Goal: Information Seeking & Learning: Learn about a topic

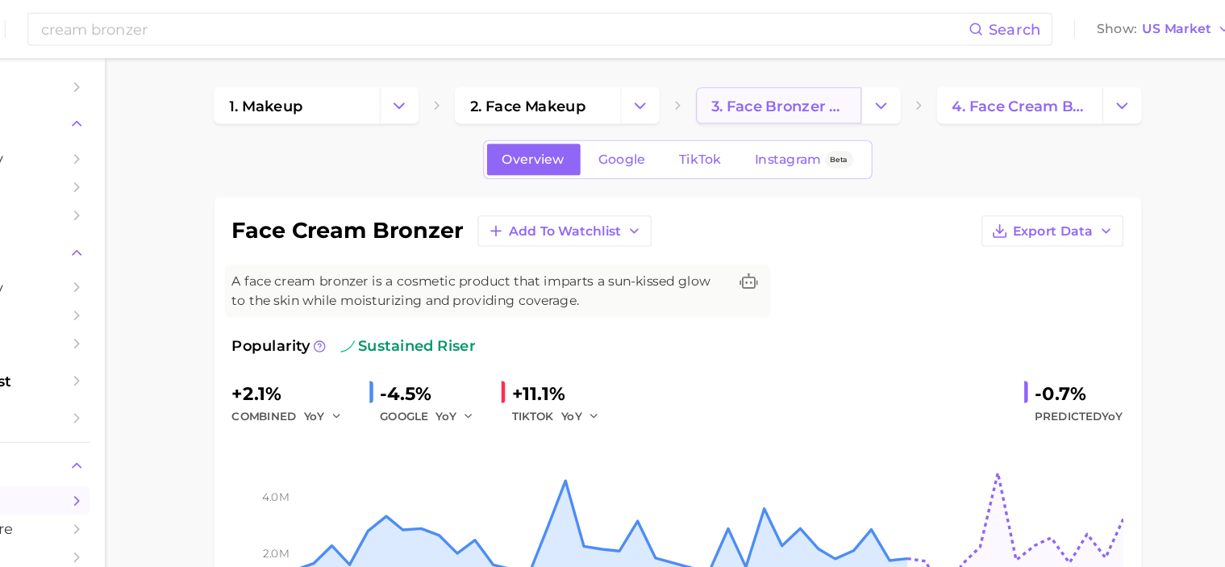
click at [801, 81] on link "3. face bronzer products" at bounding box center [807, 93] width 147 height 32
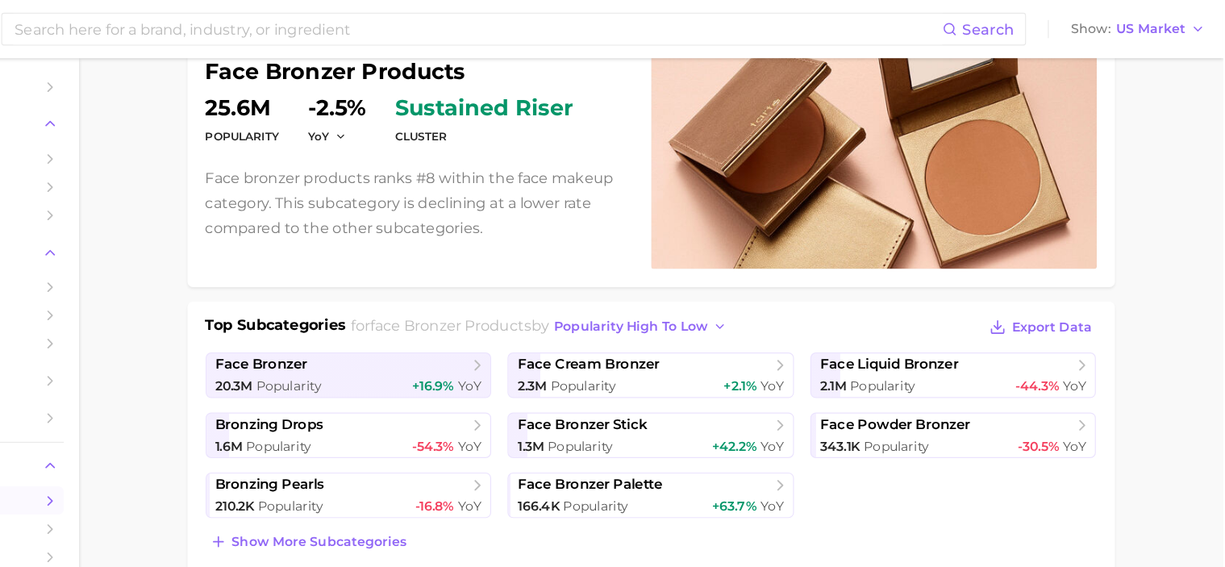
scroll to position [160, 0]
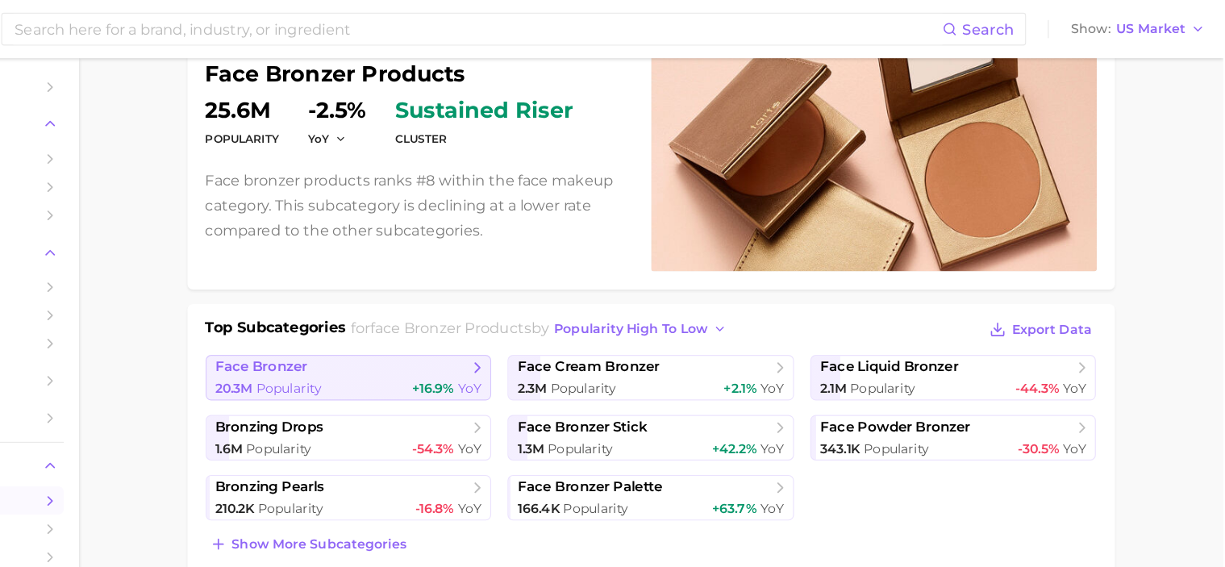
click at [502, 322] on span "face bronzer" at bounding box center [443, 326] width 224 height 16
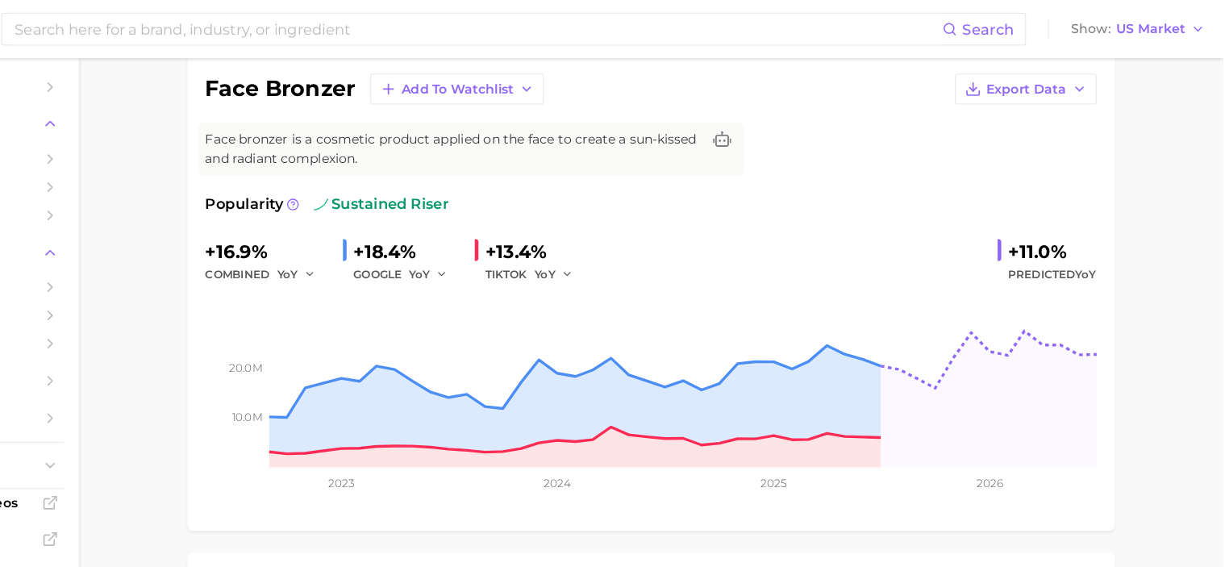
scroll to position [126, 0]
click at [535, 18] on input at bounding box center [564, 25] width 824 height 27
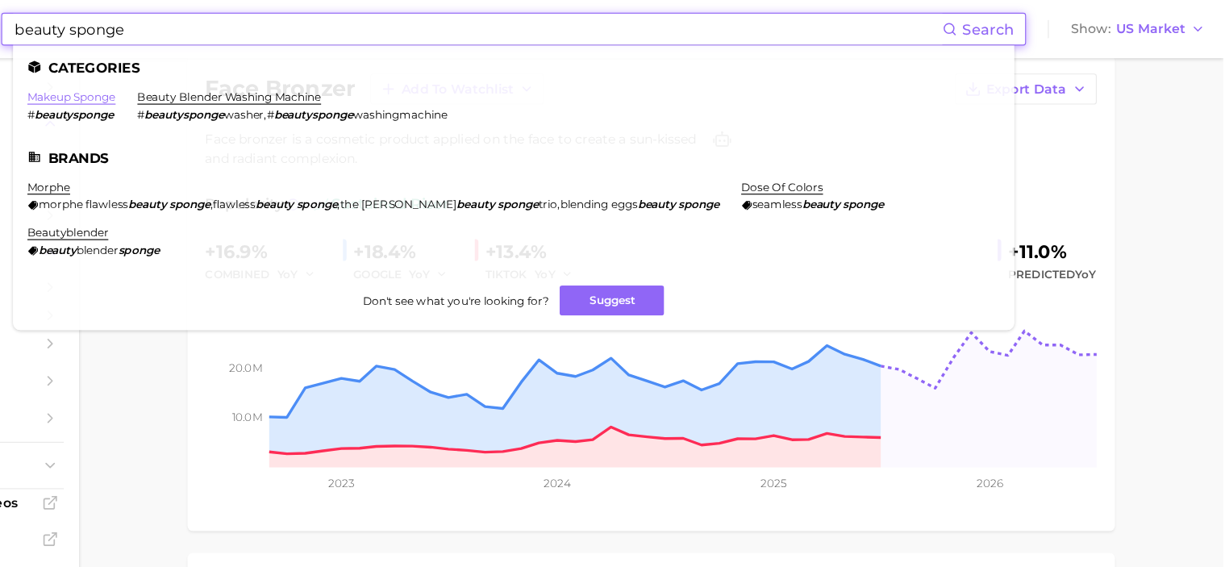
type input "beauty sponge"
click at [208, 91] on link "makeup sponge" at bounding box center [203, 86] width 78 height 12
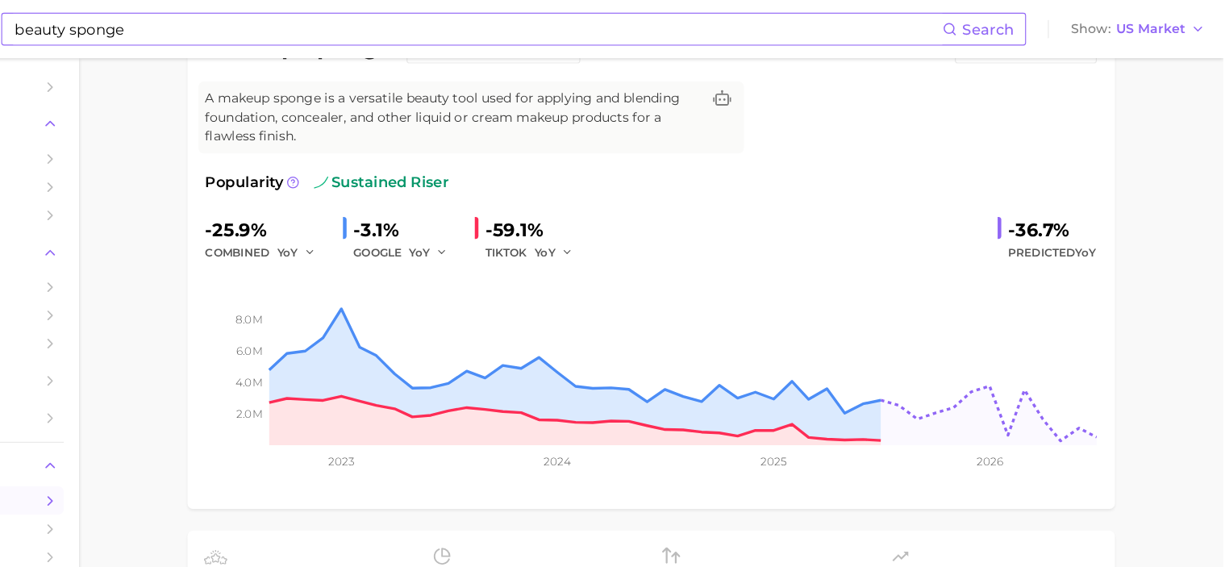
scroll to position [74, 0]
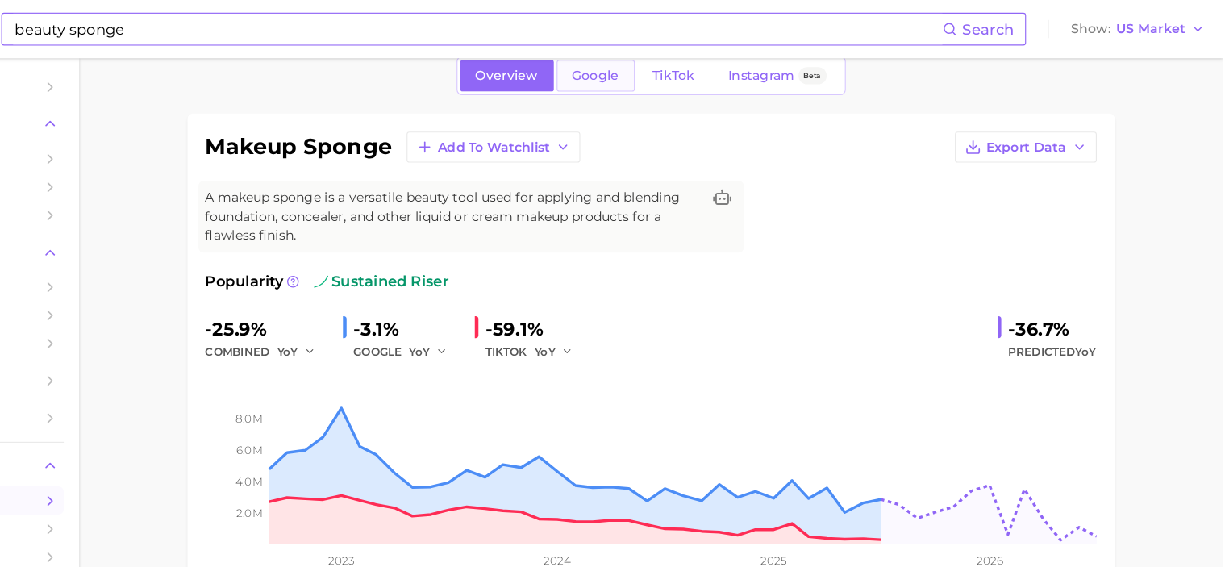
click at [662, 69] on span "Google" at bounding box center [668, 67] width 42 height 14
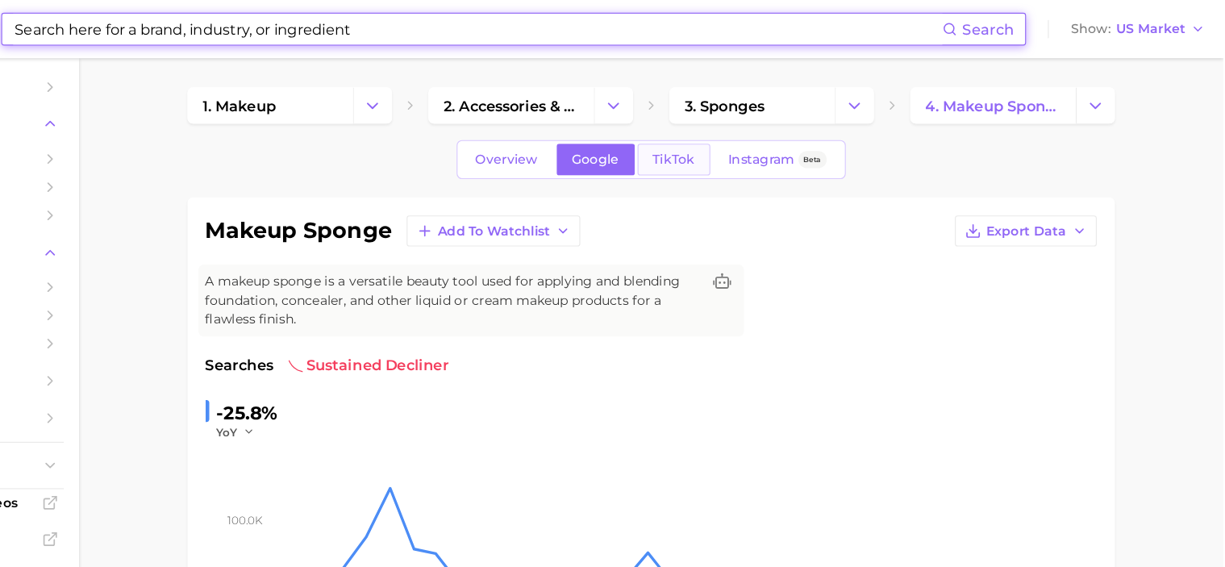
click at [734, 142] on span "TikTok" at bounding box center [737, 142] width 37 height 14
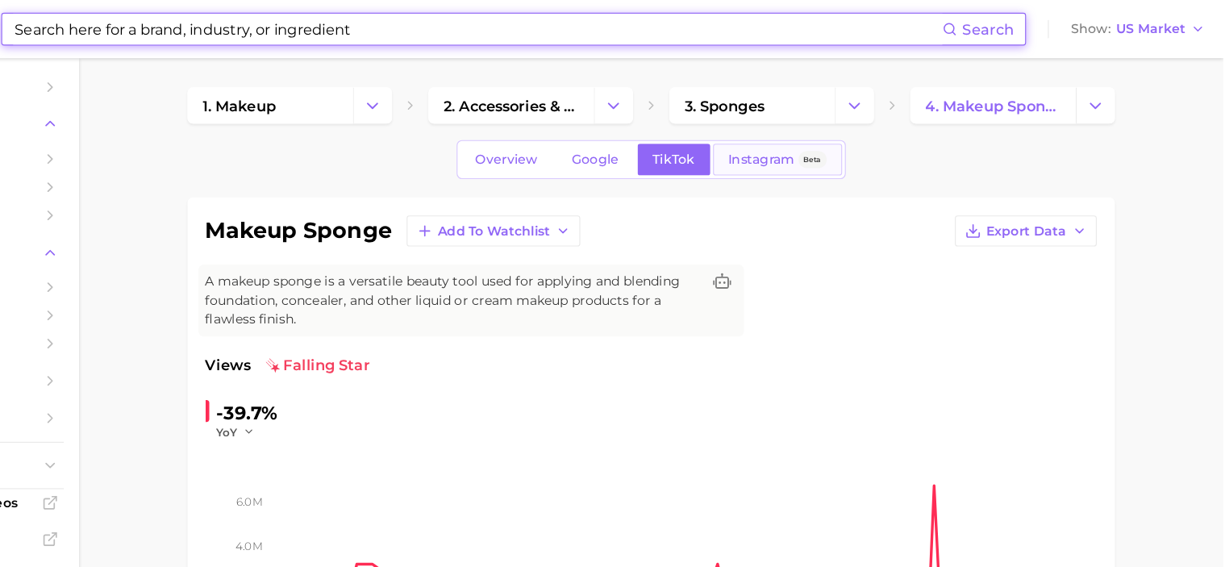
click at [833, 146] on span "Instagram" at bounding box center [815, 142] width 59 height 14
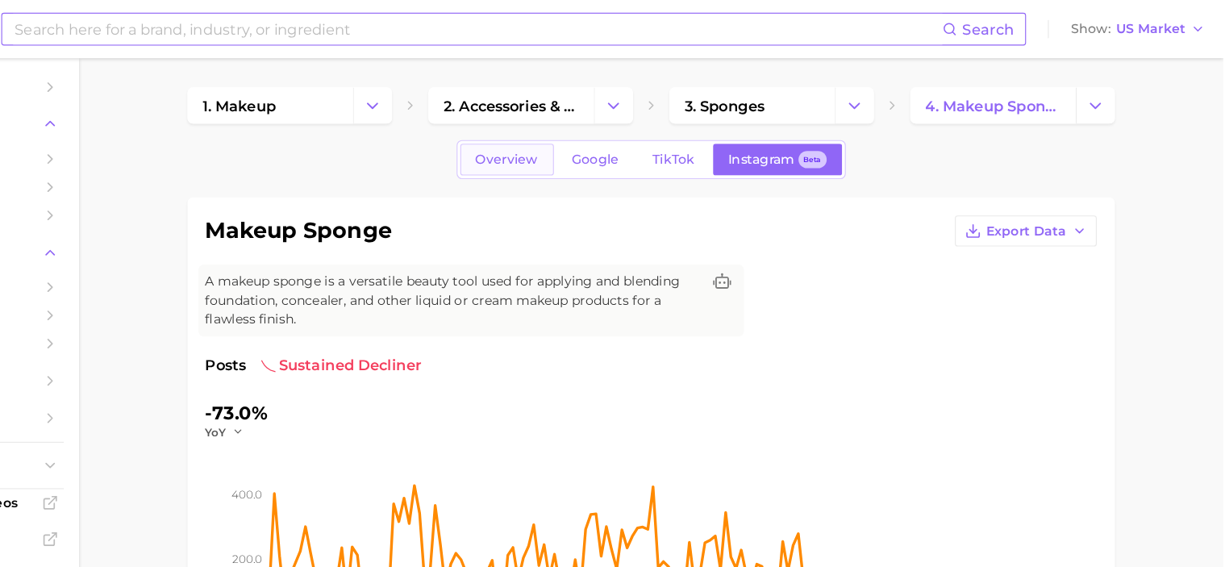
click at [602, 148] on link "Overview" at bounding box center [589, 141] width 83 height 28
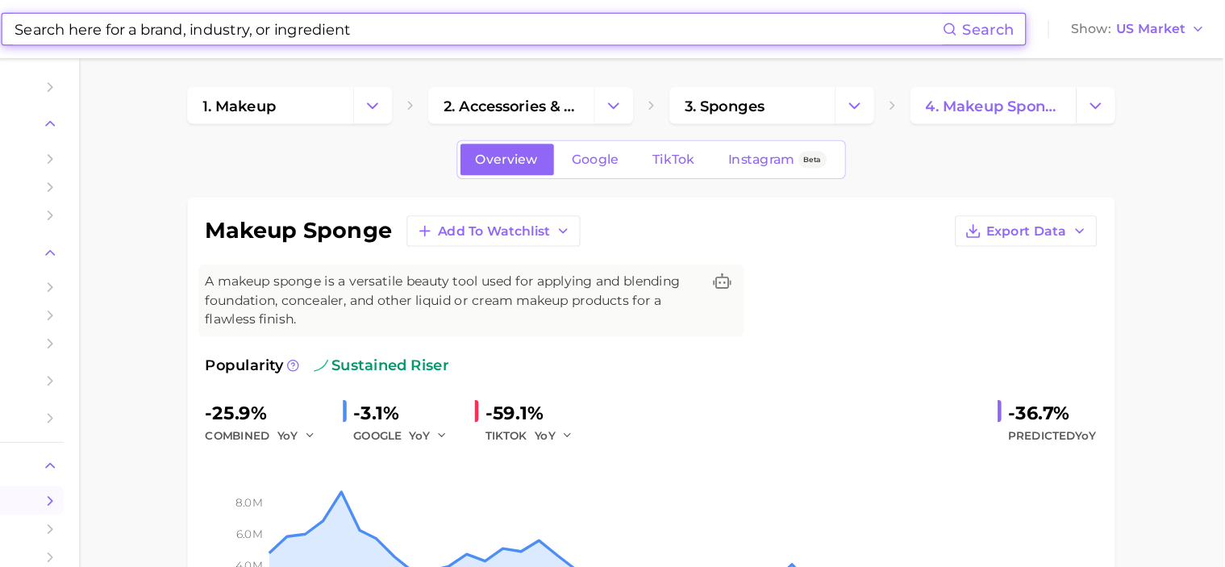
click at [480, 27] on input at bounding box center [564, 25] width 824 height 27
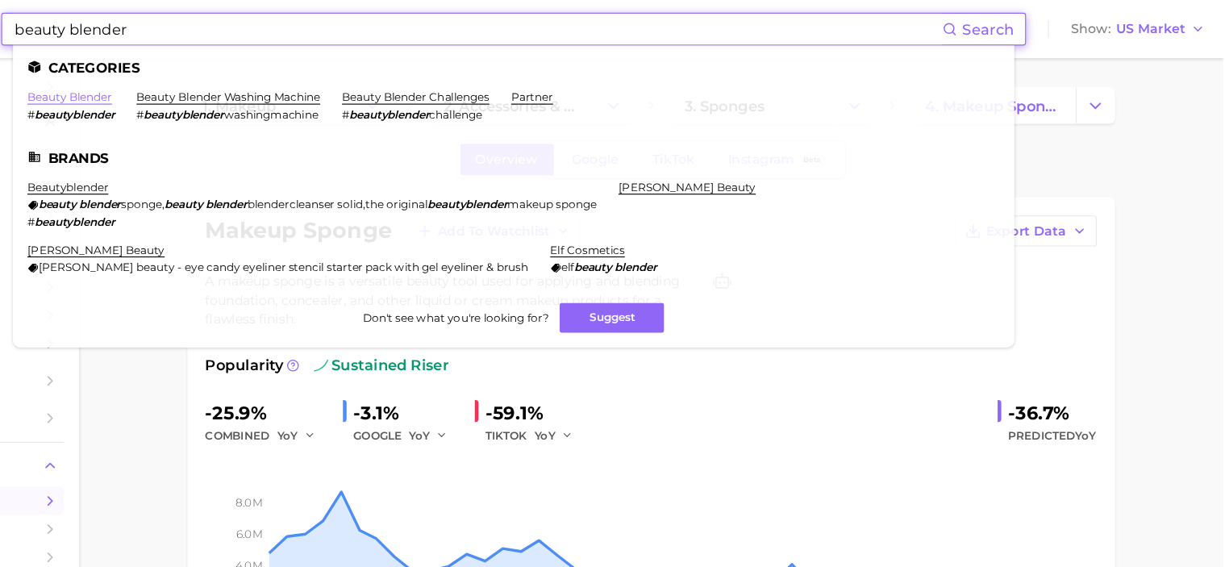
type input "beauty blender"
click at [197, 85] on link "beauty blender" at bounding box center [201, 86] width 75 height 12
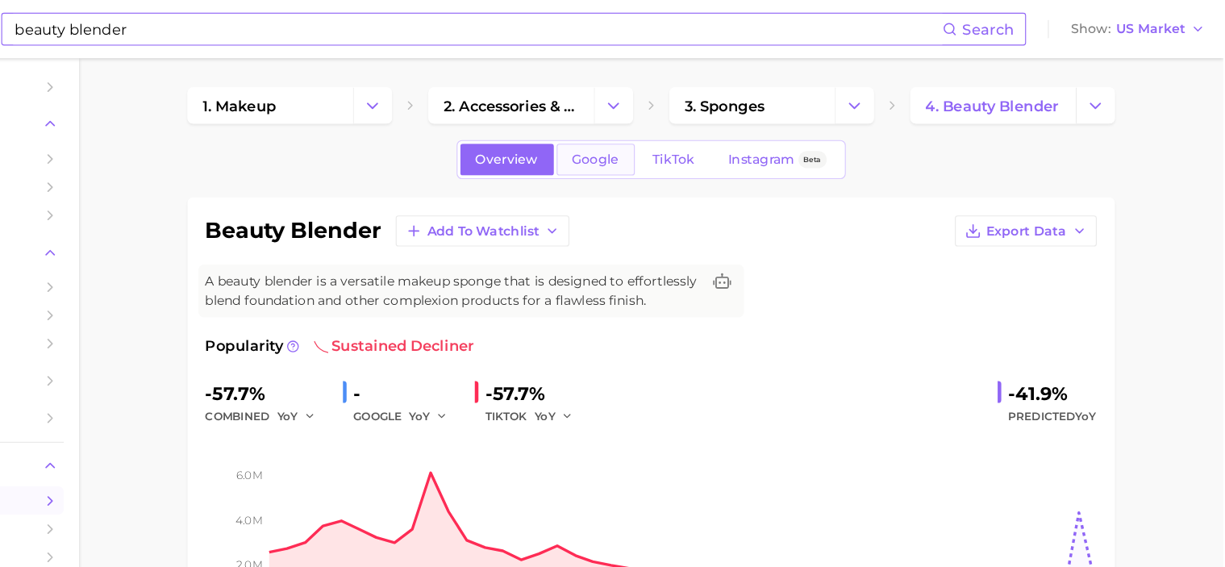
click at [663, 141] on span "Google" at bounding box center [668, 142] width 42 height 14
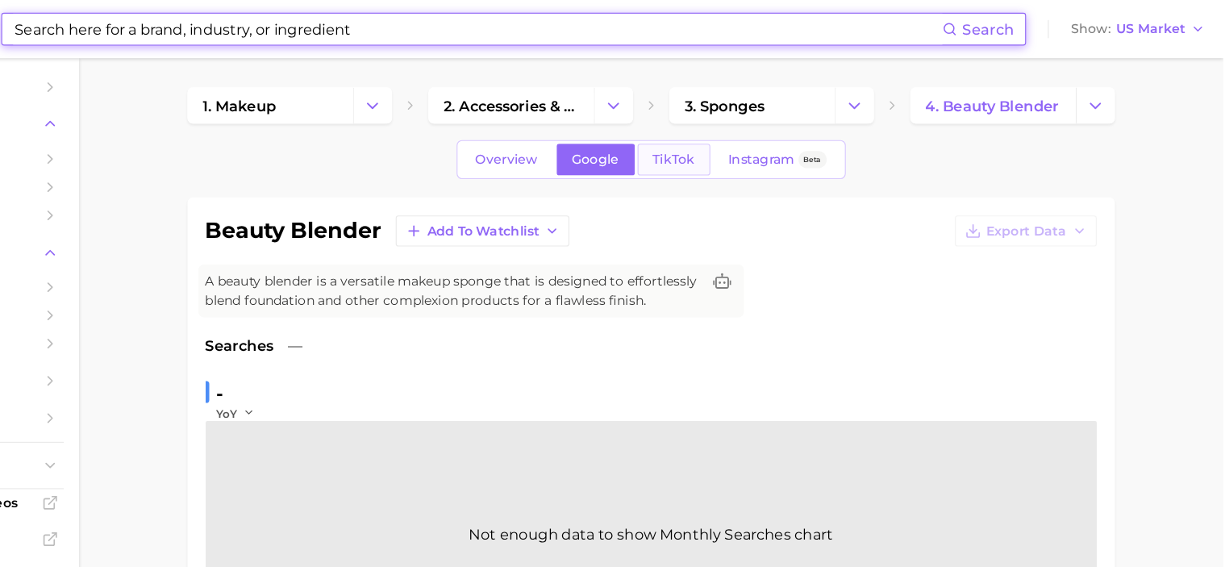
click at [747, 138] on span "TikTok" at bounding box center [737, 142] width 37 height 14
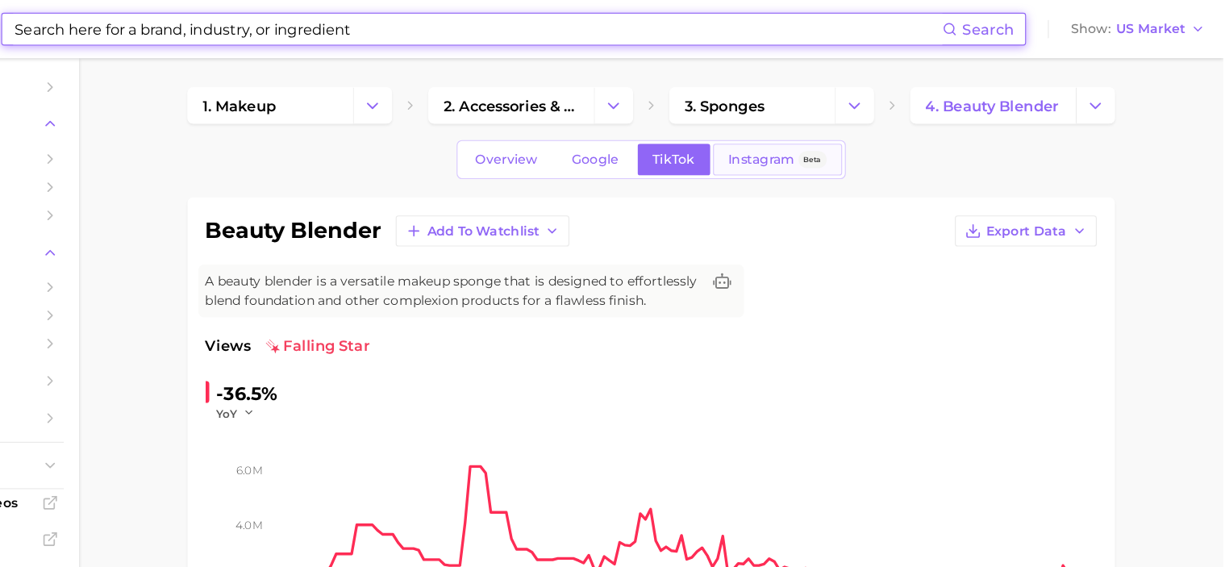
click at [797, 139] on span "Instagram" at bounding box center [815, 142] width 59 height 14
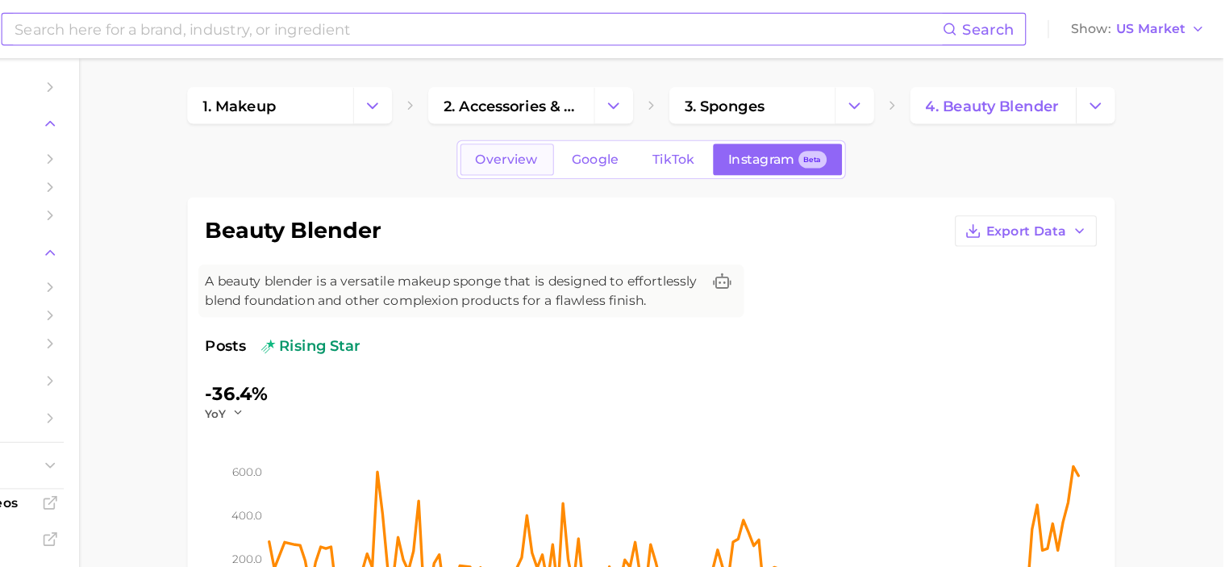
click at [588, 143] on span "Overview" at bounding box center [590, 142] width 56 height 14
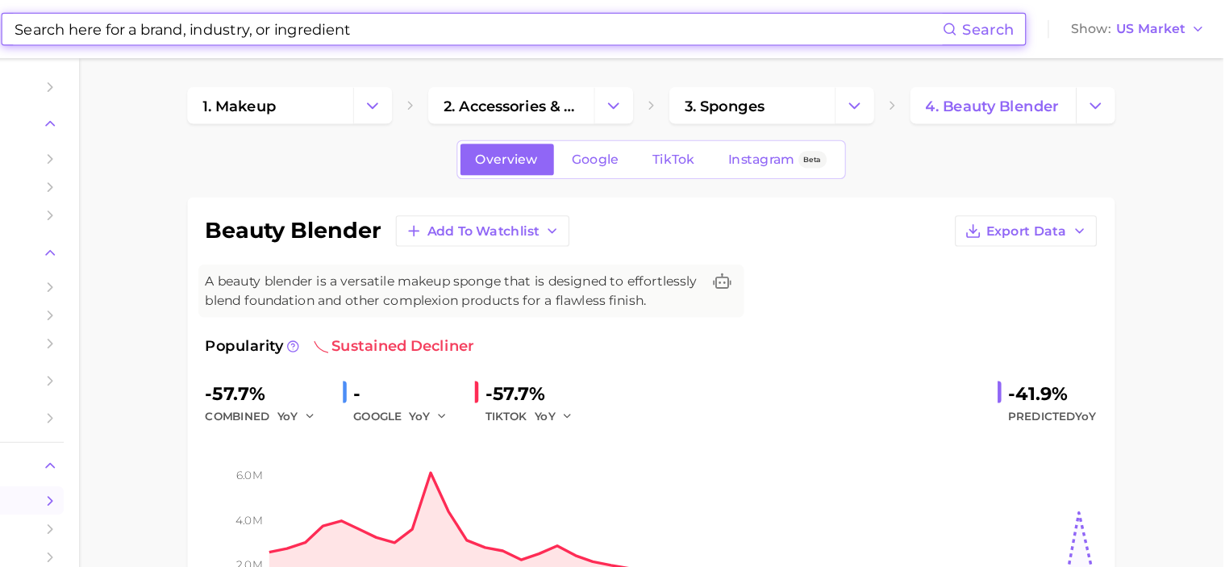
click at [410, 29] on input at bounding box center [564, 25] width 824 height 27
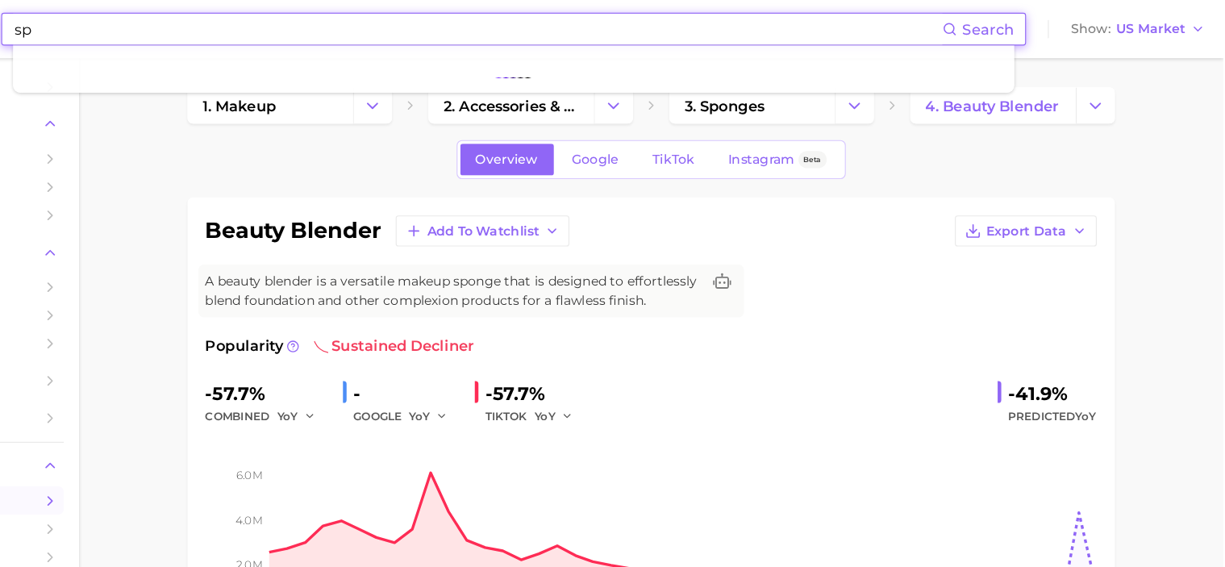
type input "s"
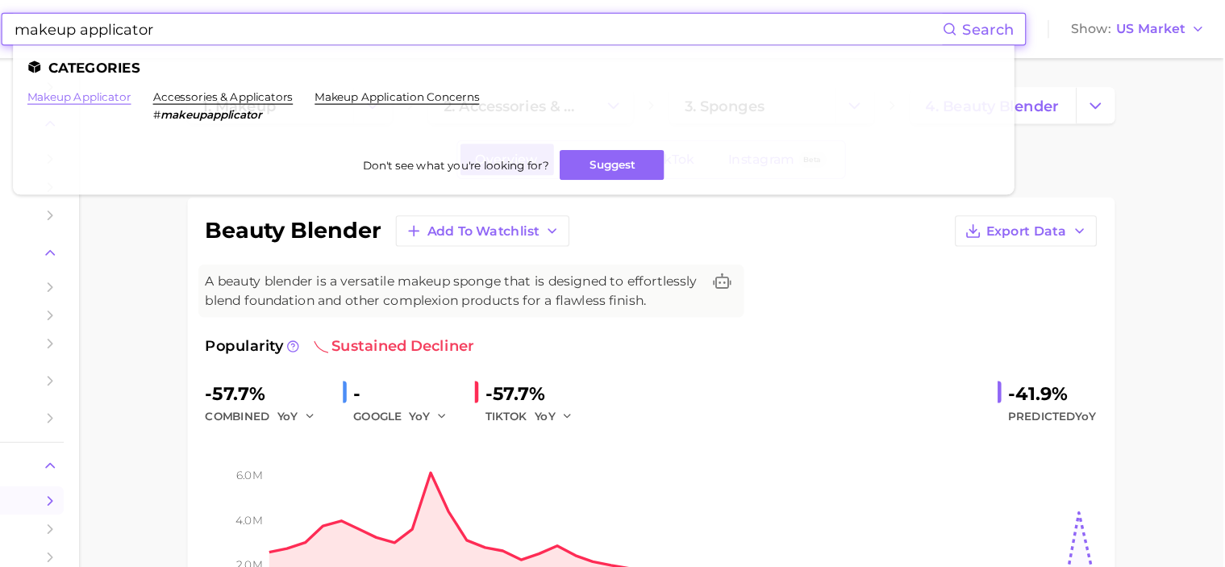
click at [244, 81] on link "makeup applicator" at bounding box center [210, 86] width 92 height 12
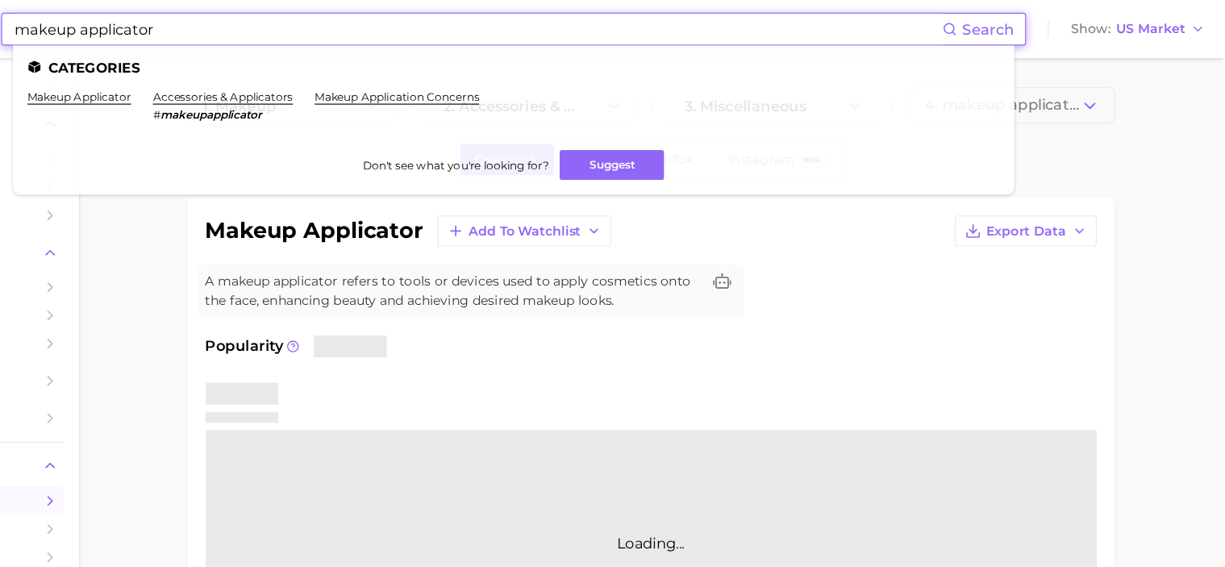
click at [372, 19] on input "makeup applicator" at bounding box center [564, 25] width 824 height 27
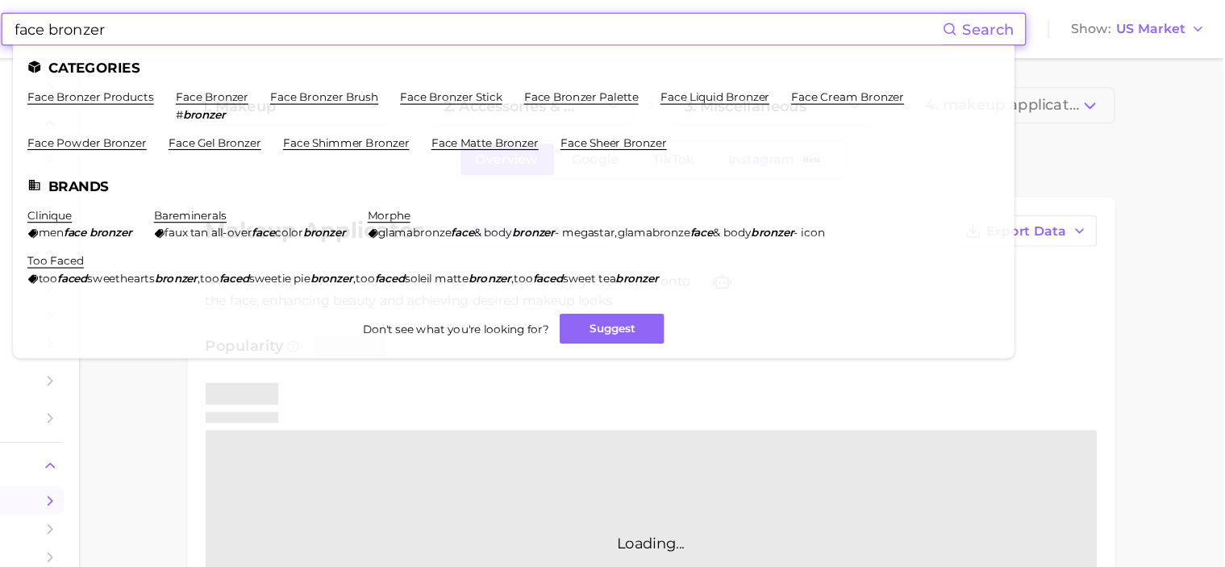
type input "face bronzer"
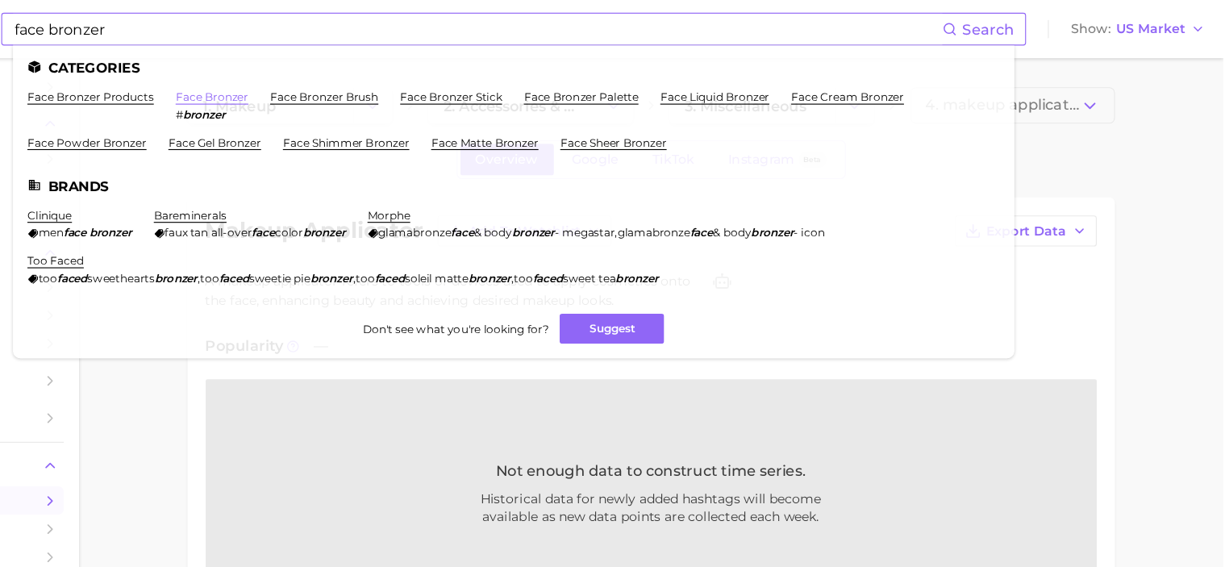
click at [325, 88] on link "face bronzer" at bounding box center [328, 86] width 64 height 12
